Goal: Task Accomplishment & Management: Use online tool/utility

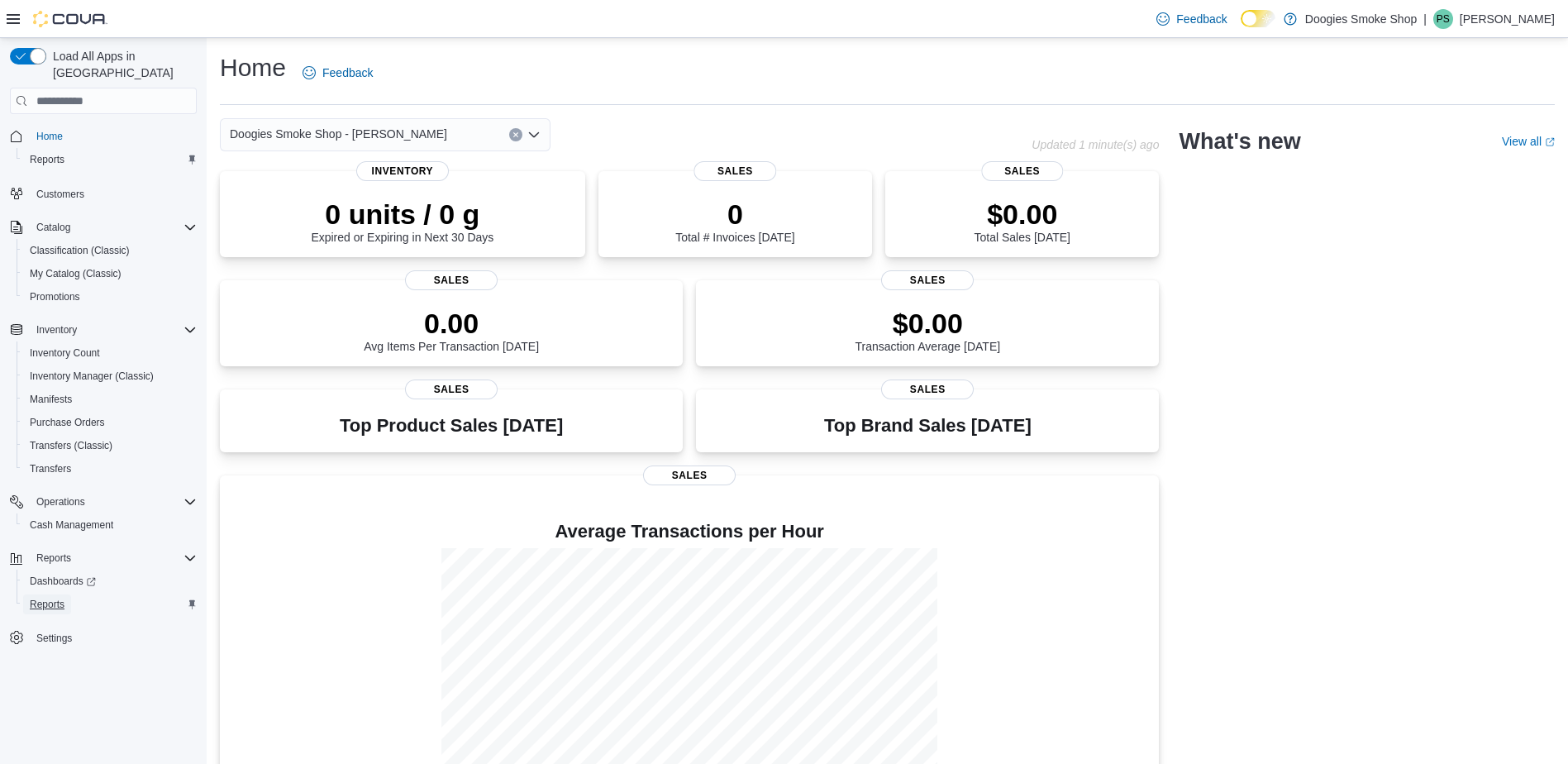
click at [54, 598] on span "Reports" at bounding box center [47, 604] width 35 height 13
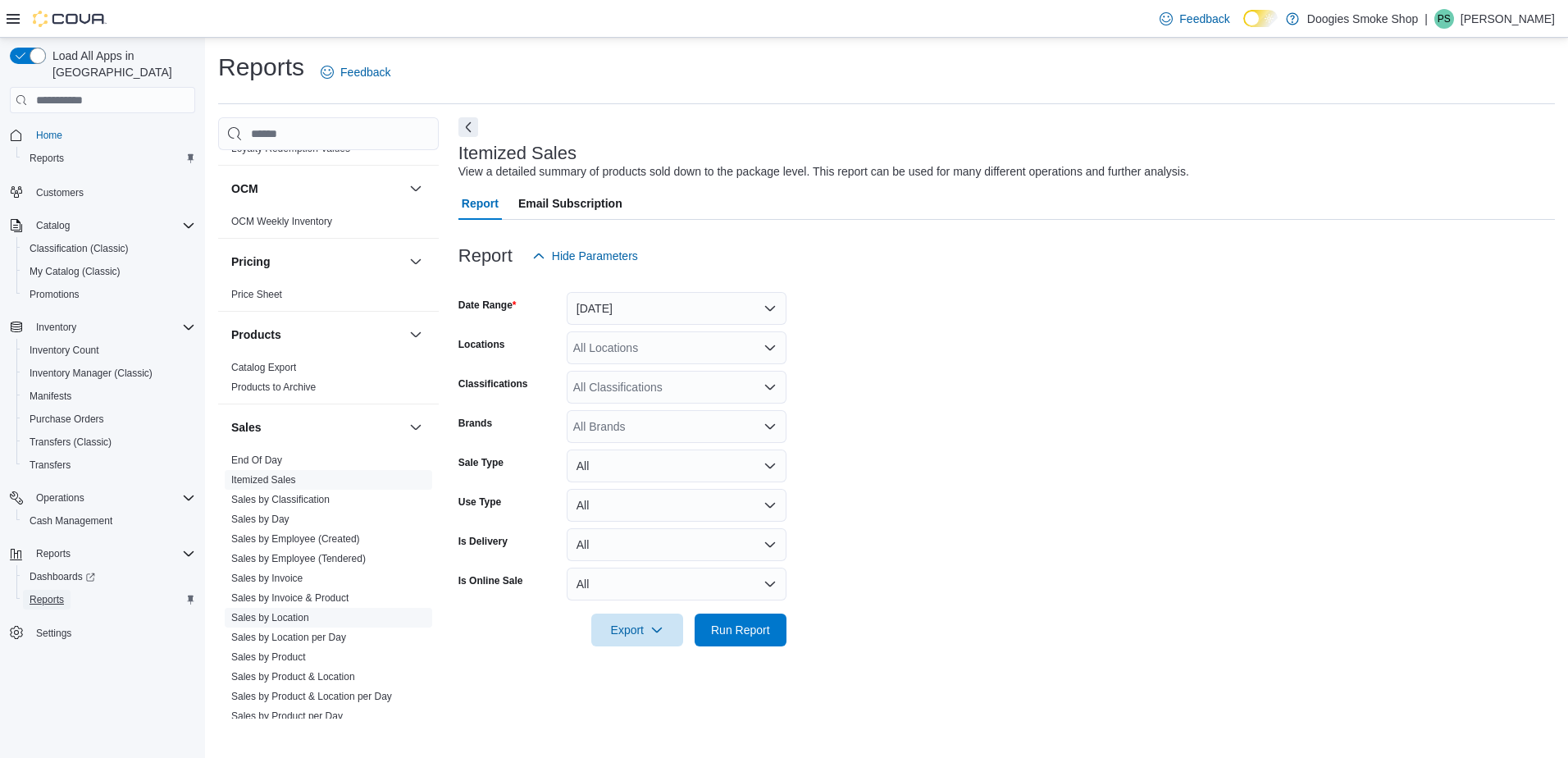
scroll to position [656, 0]
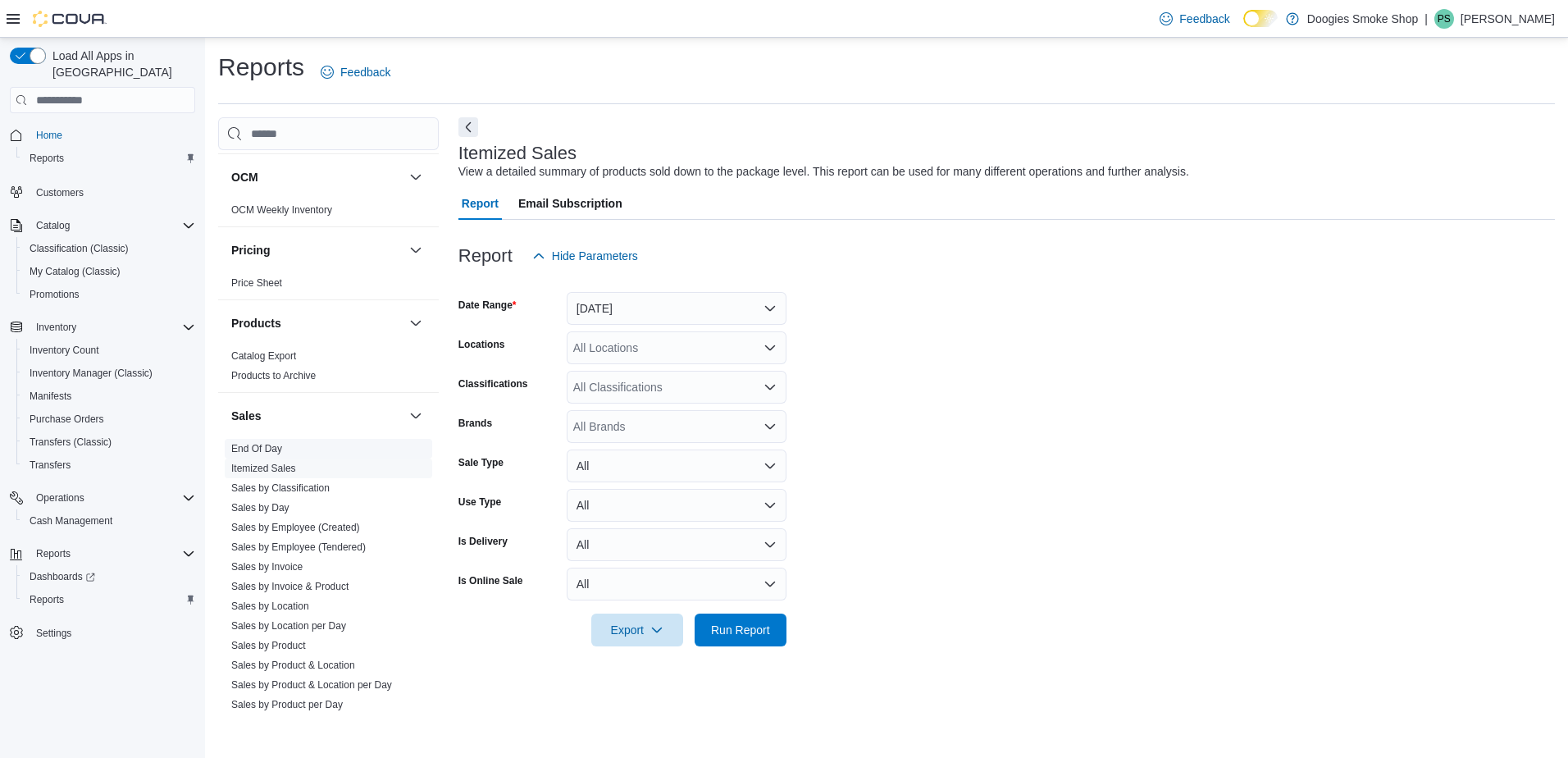
click at [266, 448] on link "End Of Day" at bounding box center [257, 449] width 51 height 12
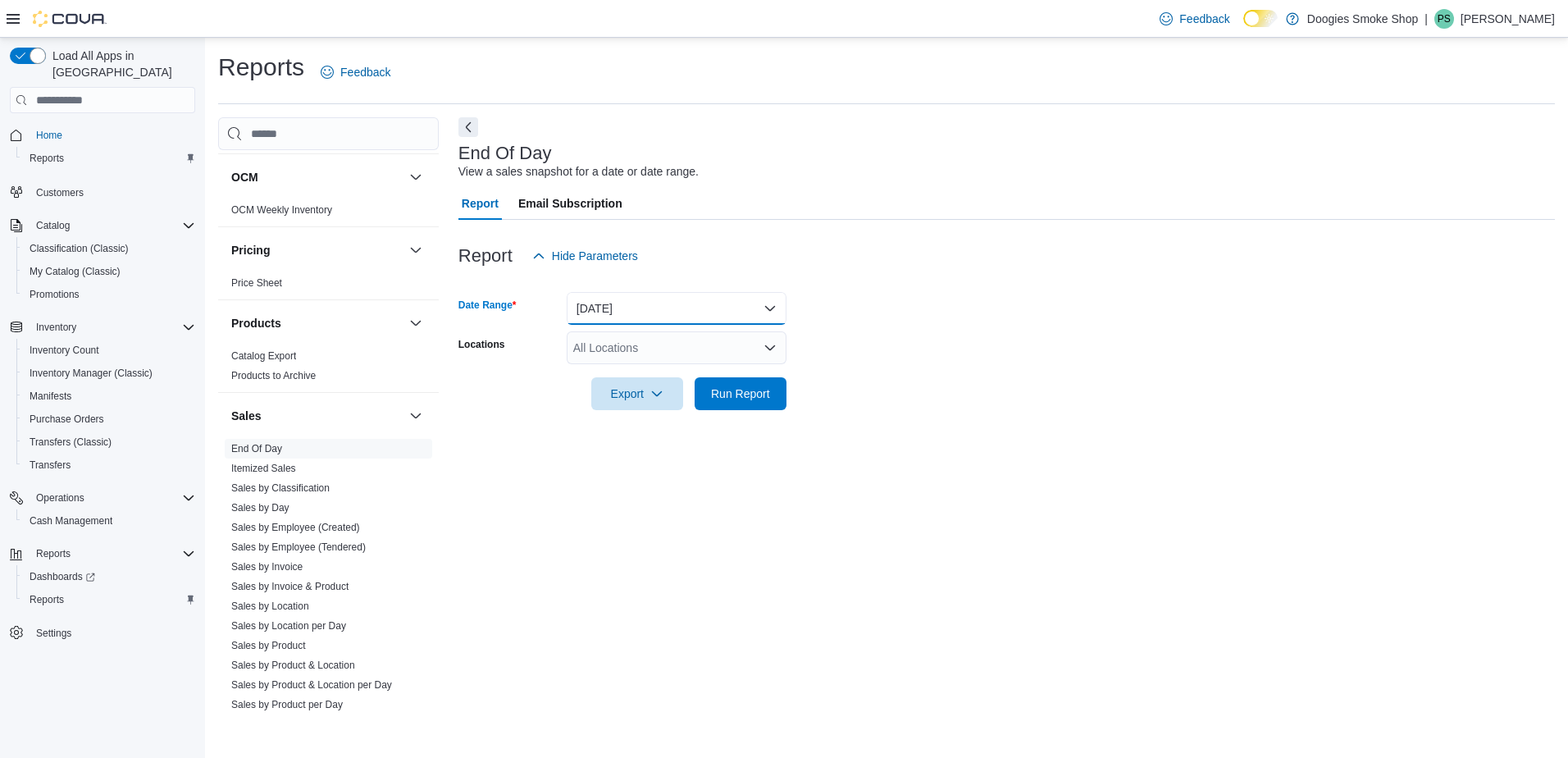
click at [770, 306] on button "[DATE]" at bounding box center [676, 308] width 220 height 33
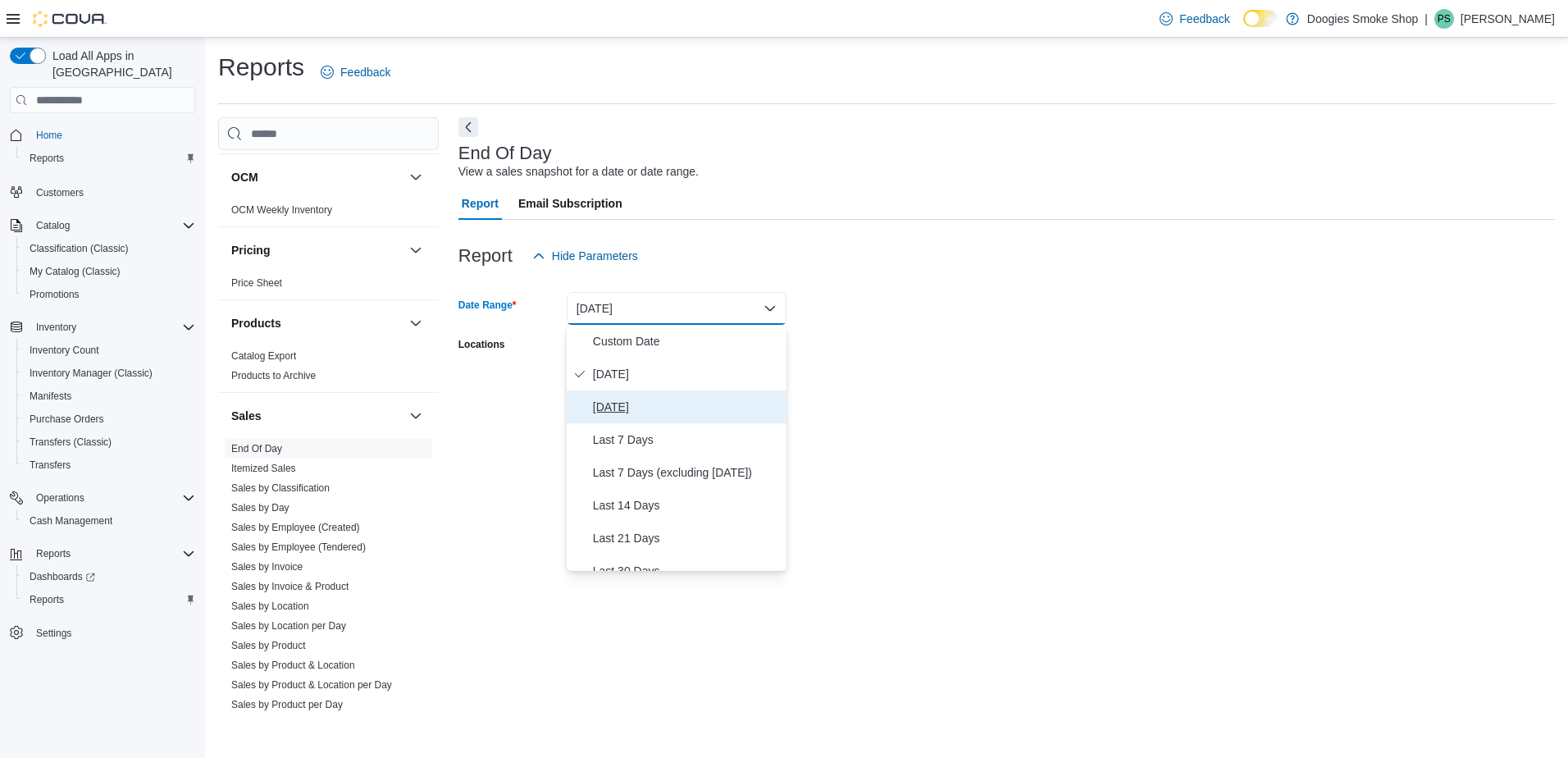
click at [630, 401] on span "[DATE]" at bounding box center [686, 407] width 187 height 20
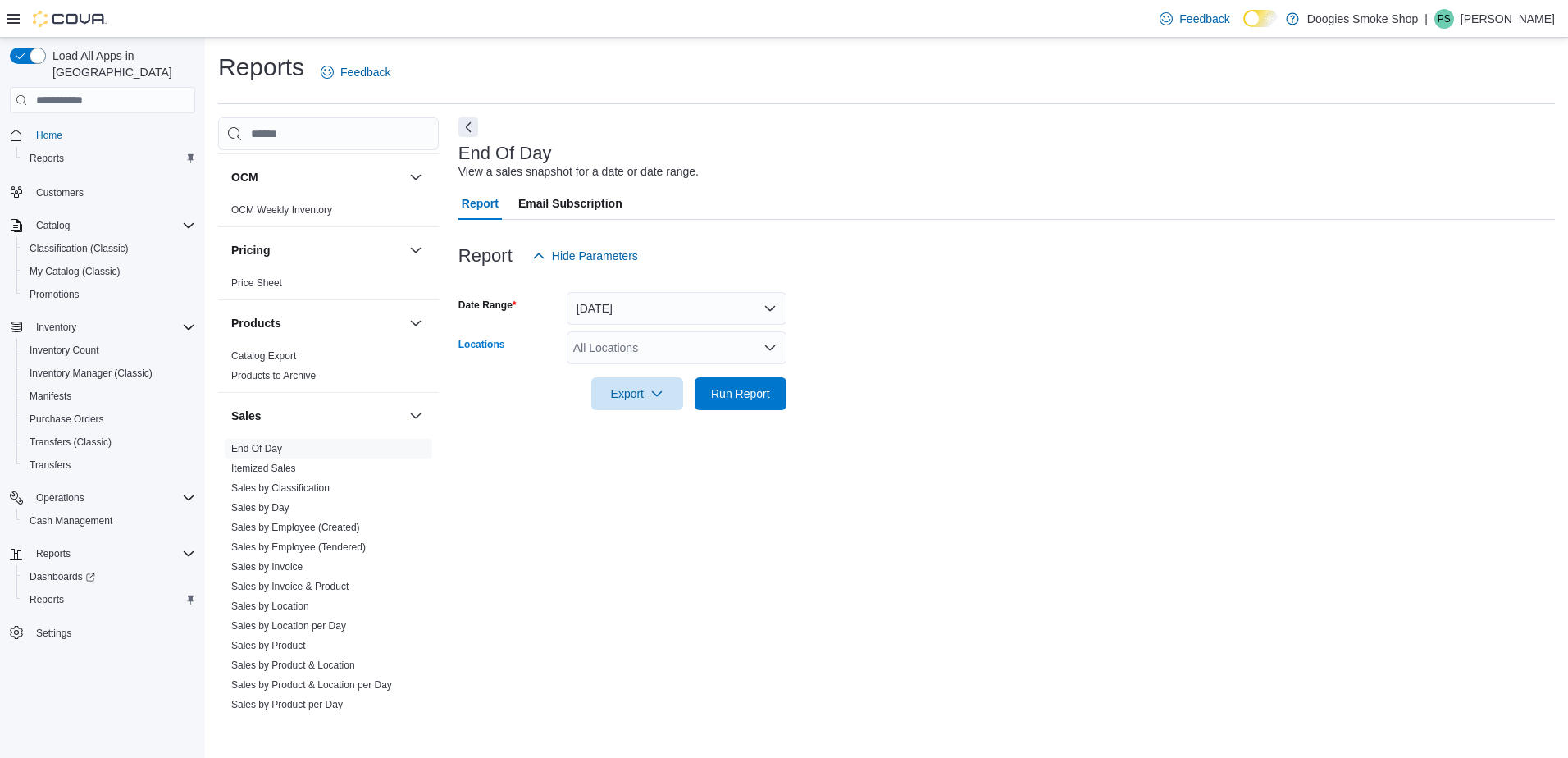
click at [770, 349] on icon "Open list of options" at bounding box center [770, 348] width 10 height 5
click at [731, 398] on span "Doogies Smoke Shop - [PERSON_NAME]" at bounding box center [709, 399] width 216 height 16
drag, startPoint x: 960, startPoint y: 430, endPoint x: 912, endPoint y: 433, distance: 48.1
click at [960, 431] on div "End Of Day View a sales snapshot for a date or date range. Report Email Subscri…" at bounding box center [1006, 418] width 1096 height 601
click at [627, 390] on span "Export" at bounding box center [636, 393] width 72 height 33
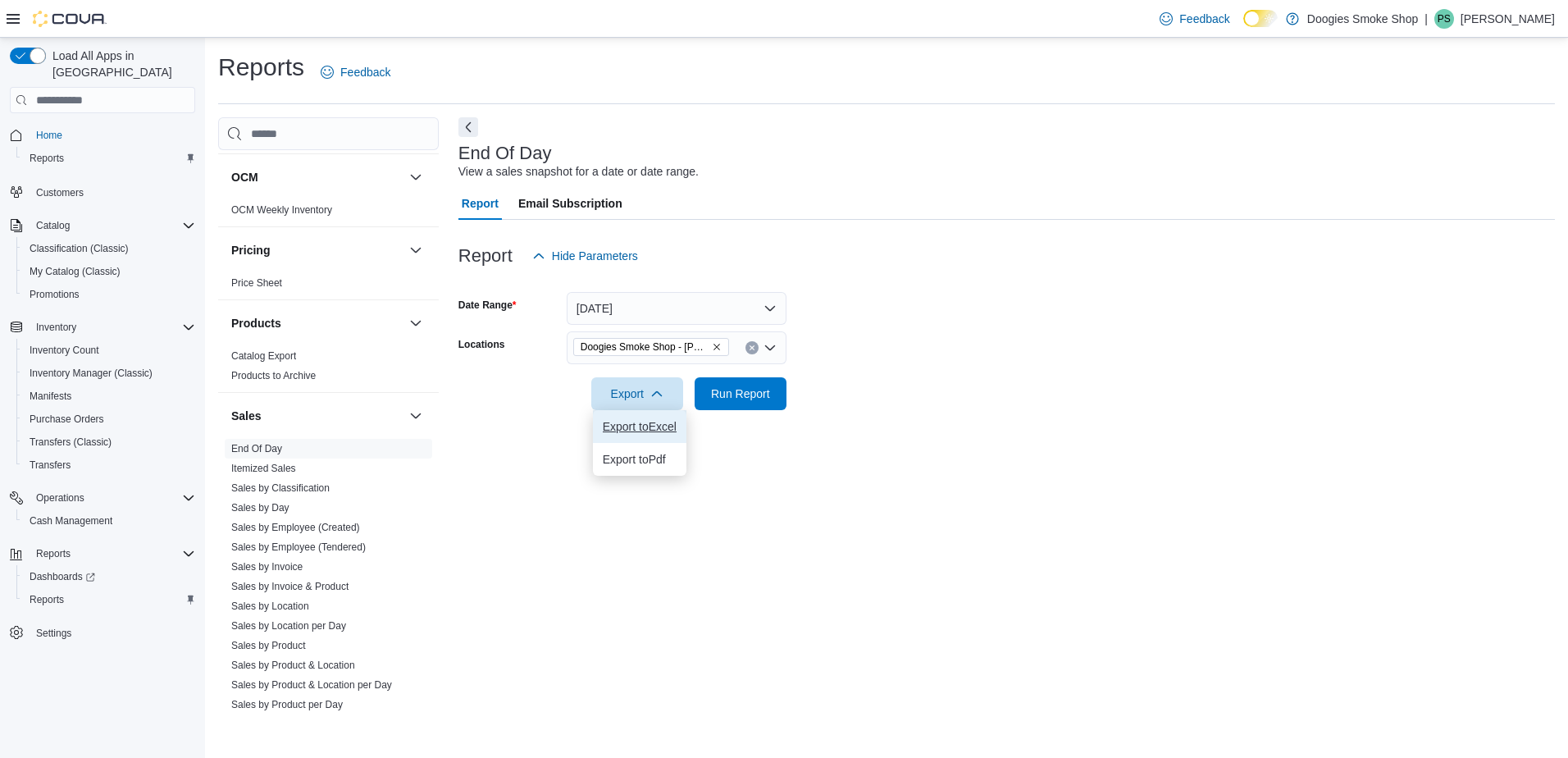
click at [624, 421] on span "Export to Excel" at bounding box center [639, 426] width 74 height 13
click at [753, 350] on icon "Clear input" at bounding box center [751, 348] width 4 height 4
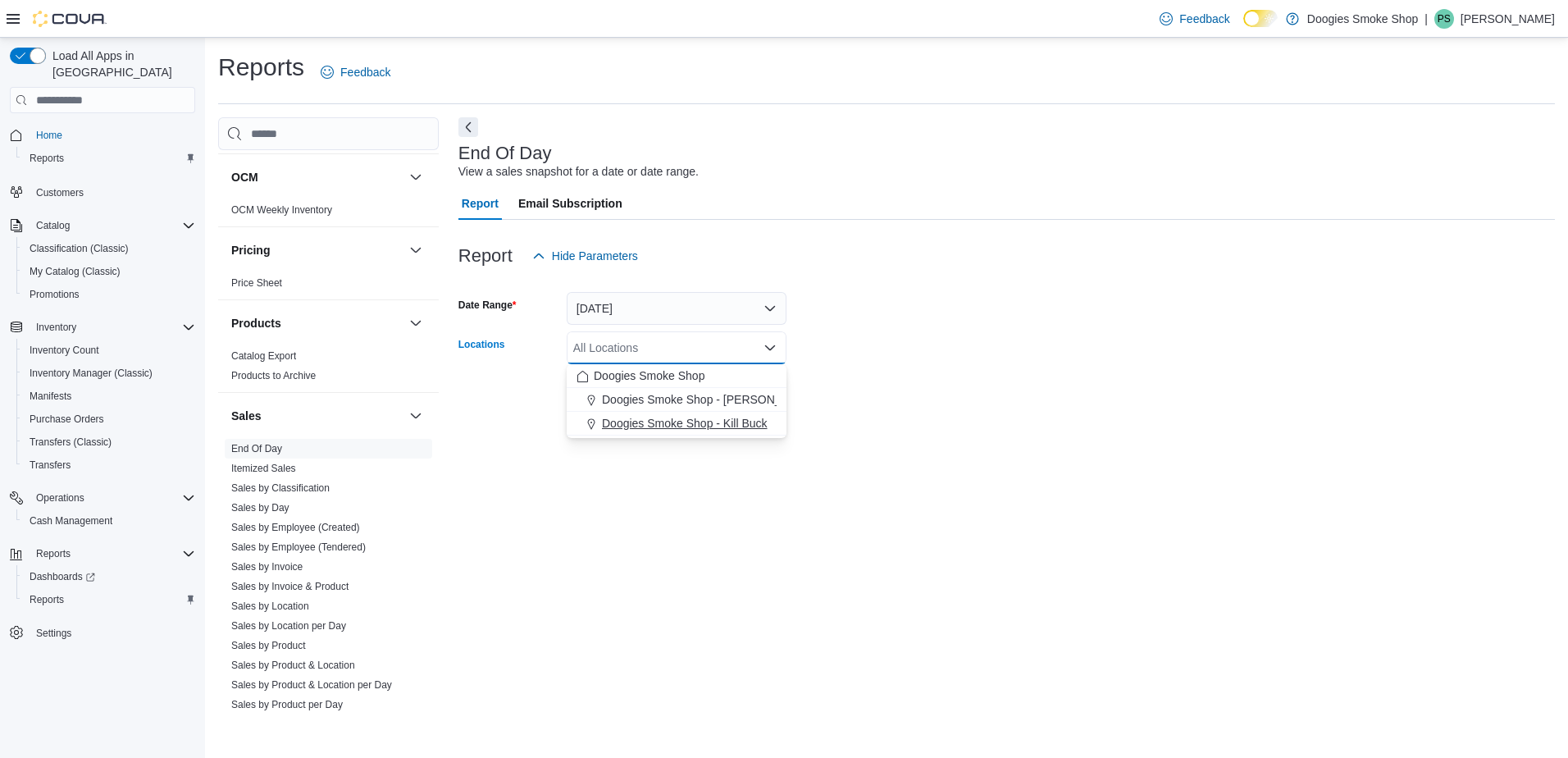
click at [755, 421] on span "Doogies Smoke Shop - Kill Buck" at bounding box center [684, 423] width 165 height 16
click at [955, 473] on div "End Of Day View a sales snapshot for a date or date range. Report Email Subscri…" at bounding box center [1006, 418] width 1096 height 601
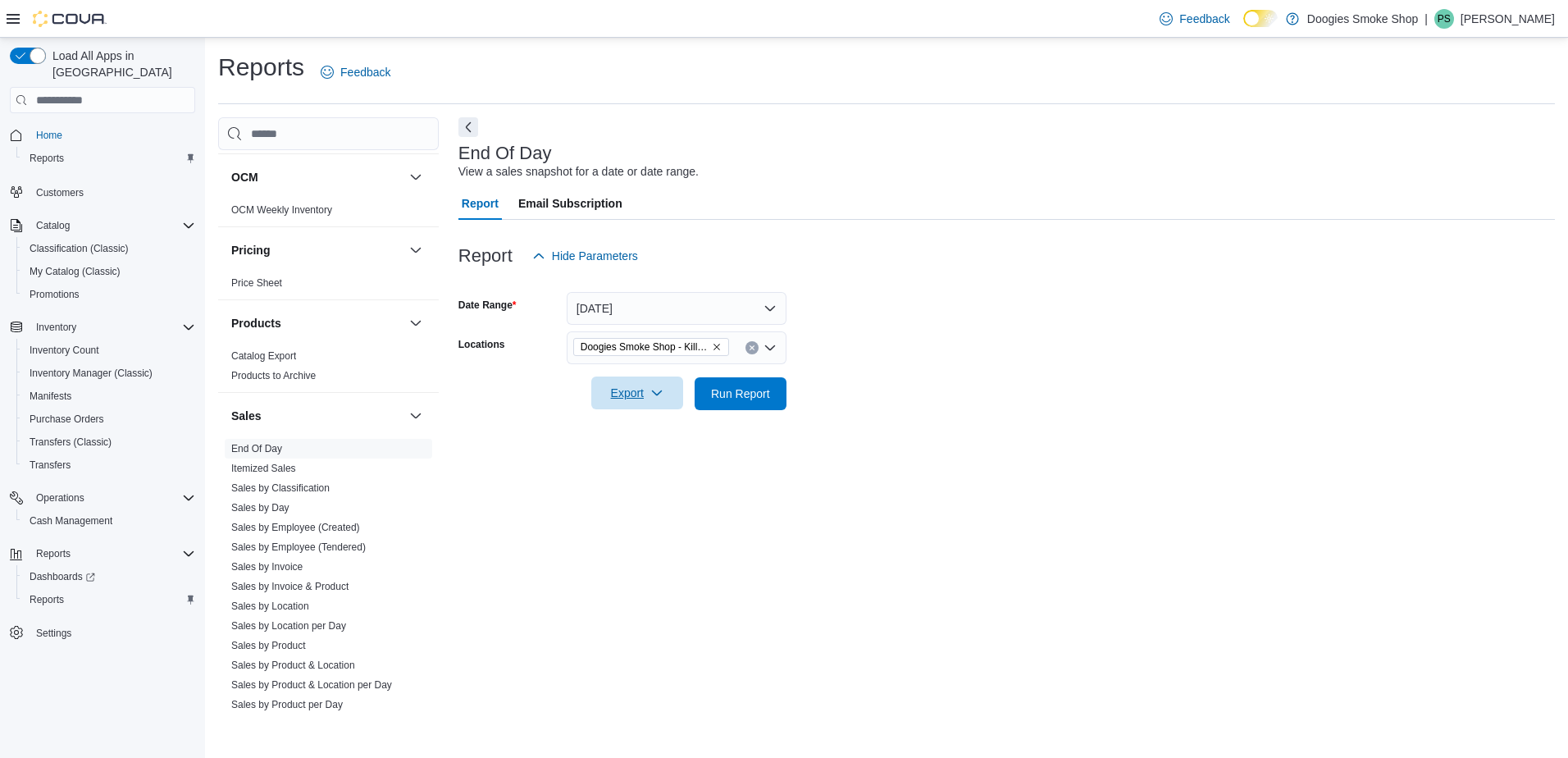
click at [626, 394] on span "Export" at bounding box center [636, 393] width 72 height 33
click at [641, 423] on span "Export to Excel" at bounding box center [639, 426] width 74 height 13
